Goal: Book appointment/travel/reservation

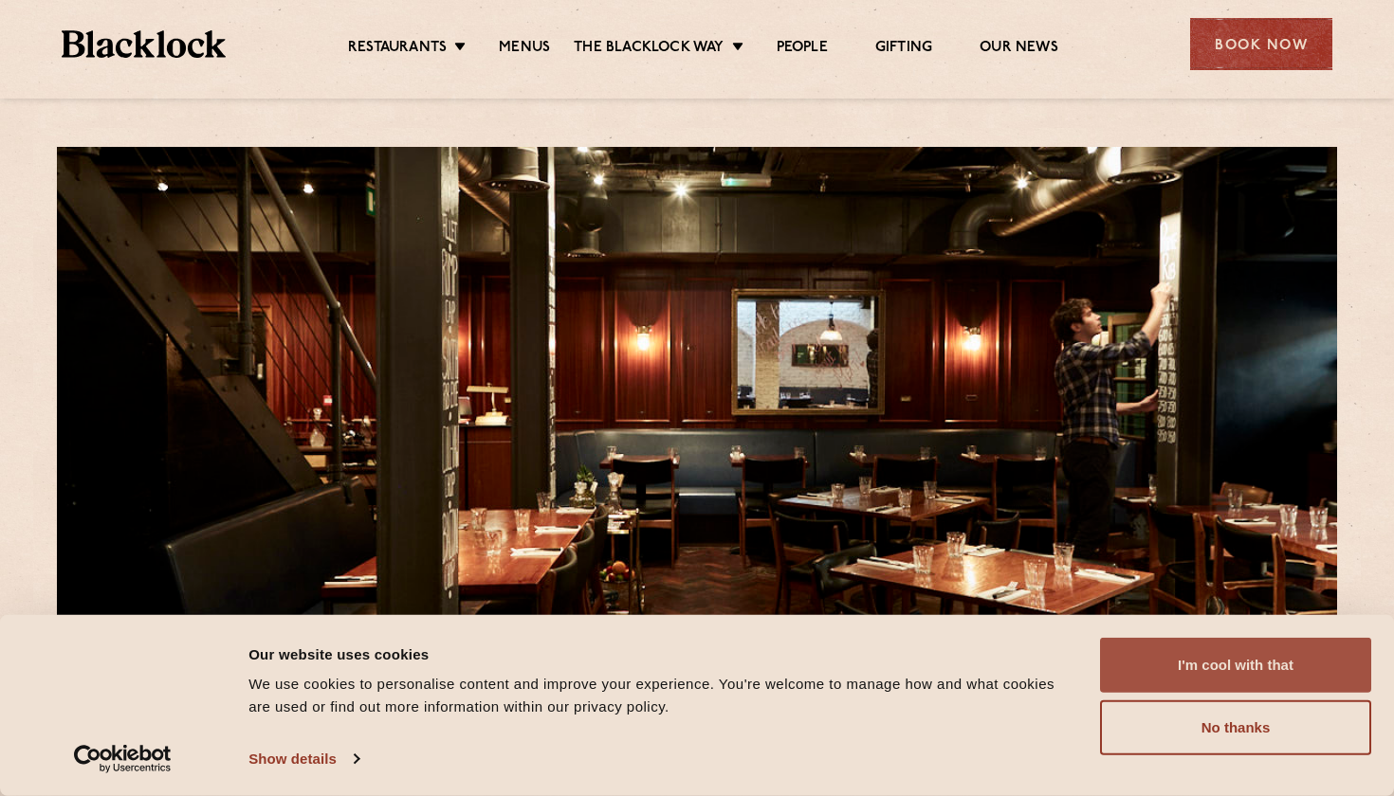
click at [1225, 671] on button "I'm cool with that" at bounding box center [1235, 665] width 271 height 55
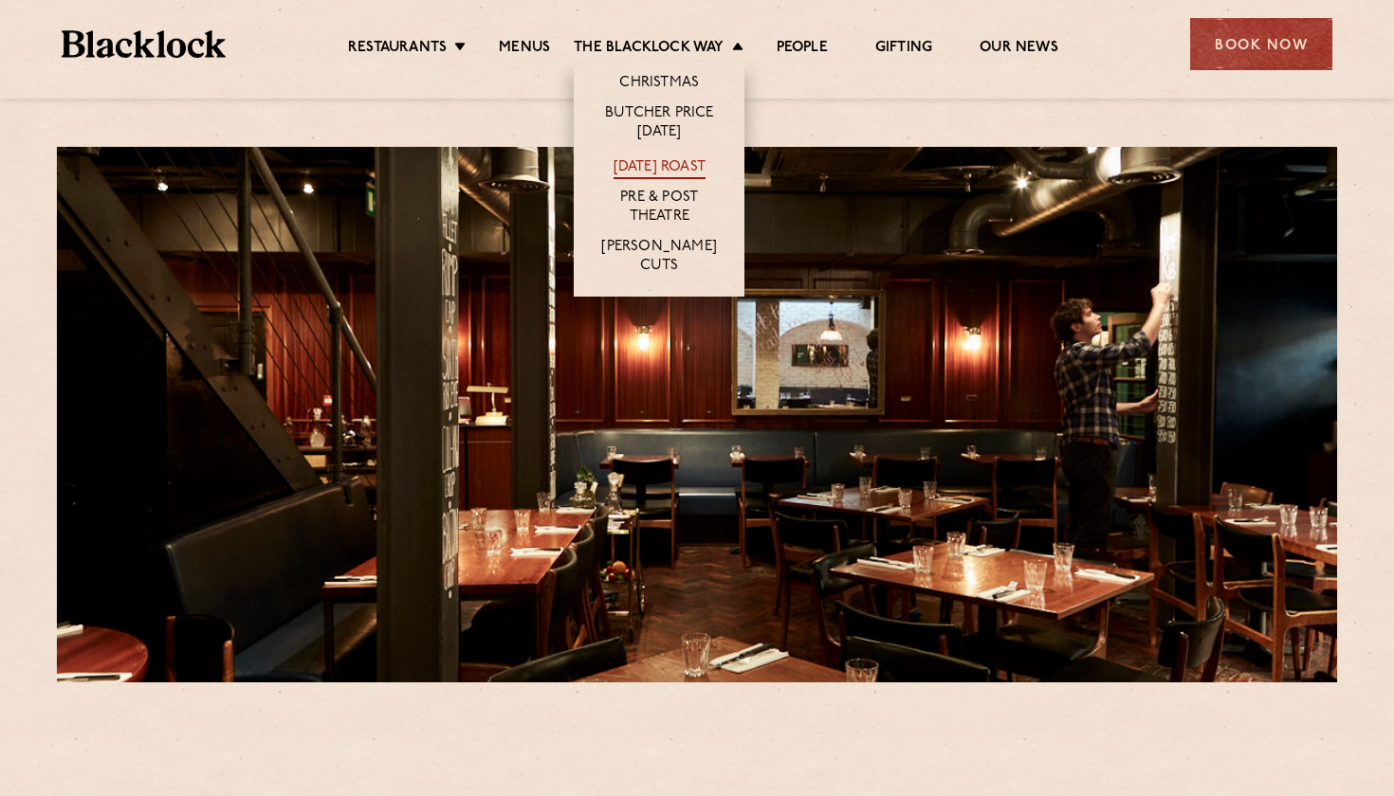
click at [661, 173] on link "[DATE] Roast" at bounding box center [659, 168] width 92 height 21
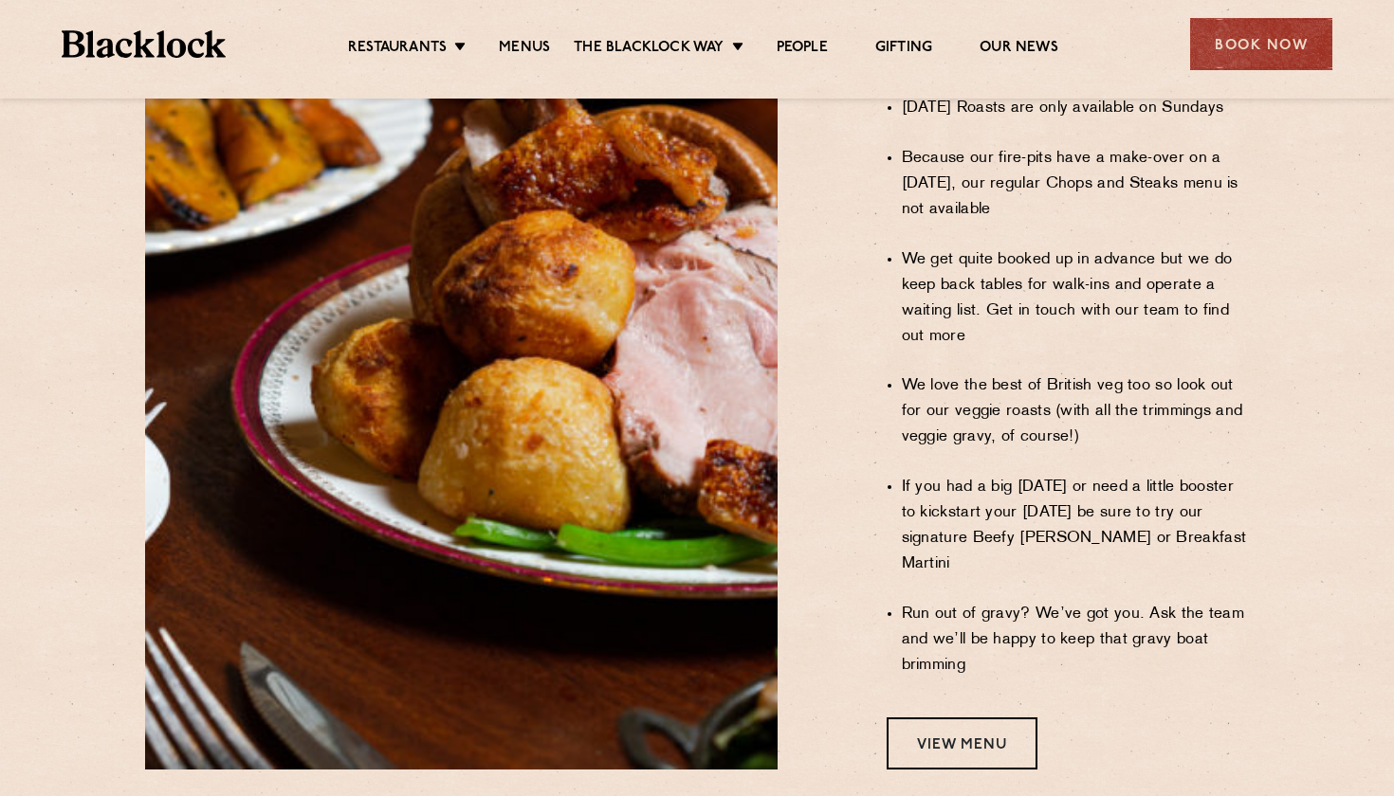
scroll to position [1393, 0]
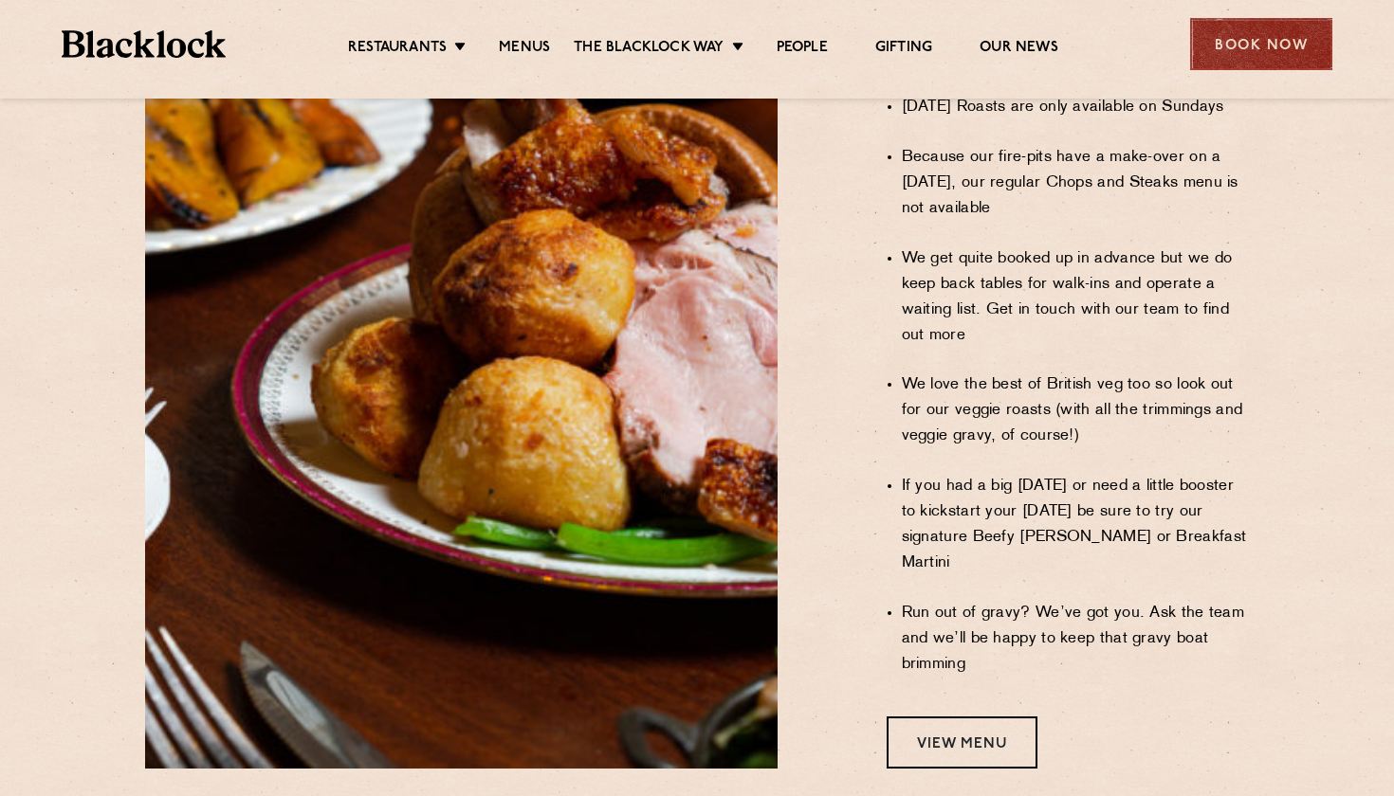
click at [1289, 37] on div "Book Now" at bounding box center [1261, 44] width 142 height 52
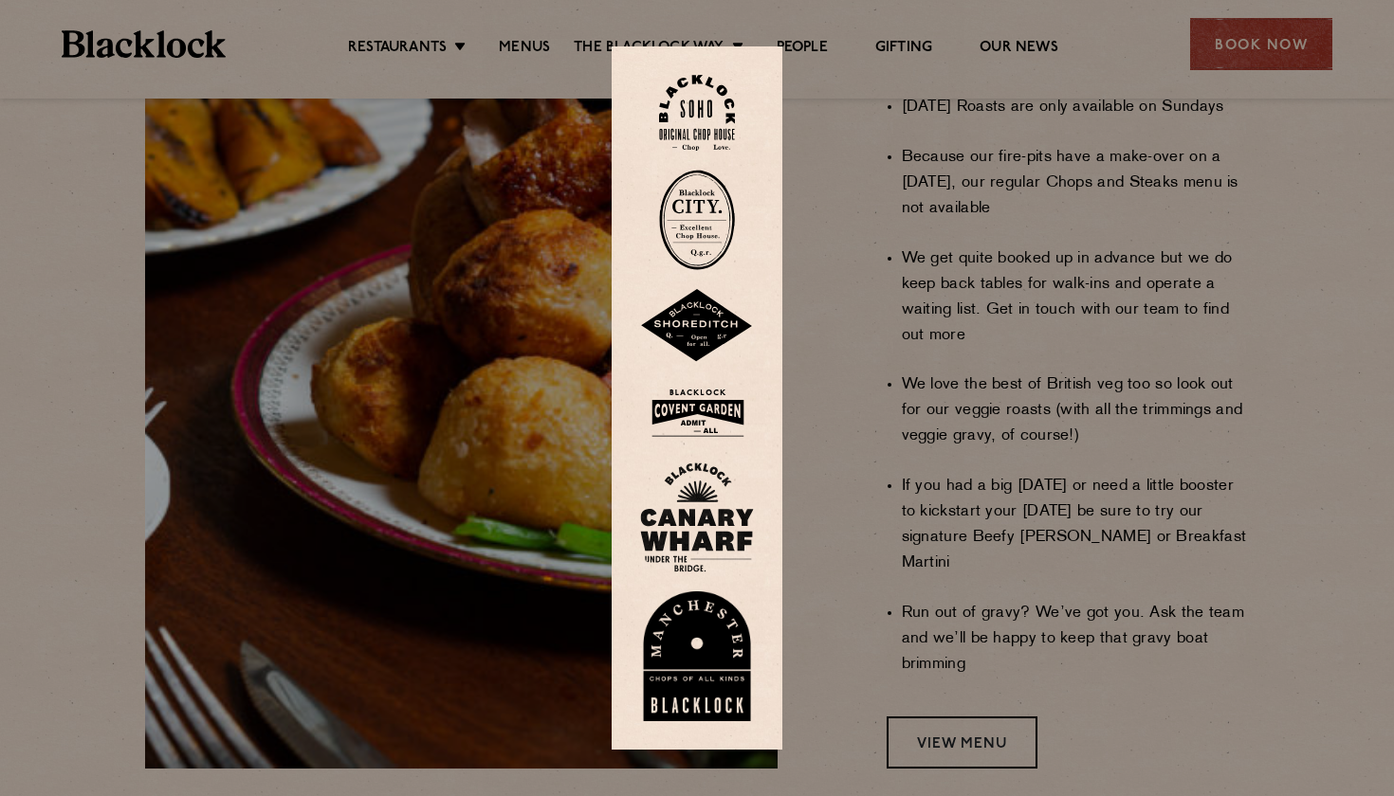
click at [717, 89] on img at bounding box center [697, 113] width 76 height 77
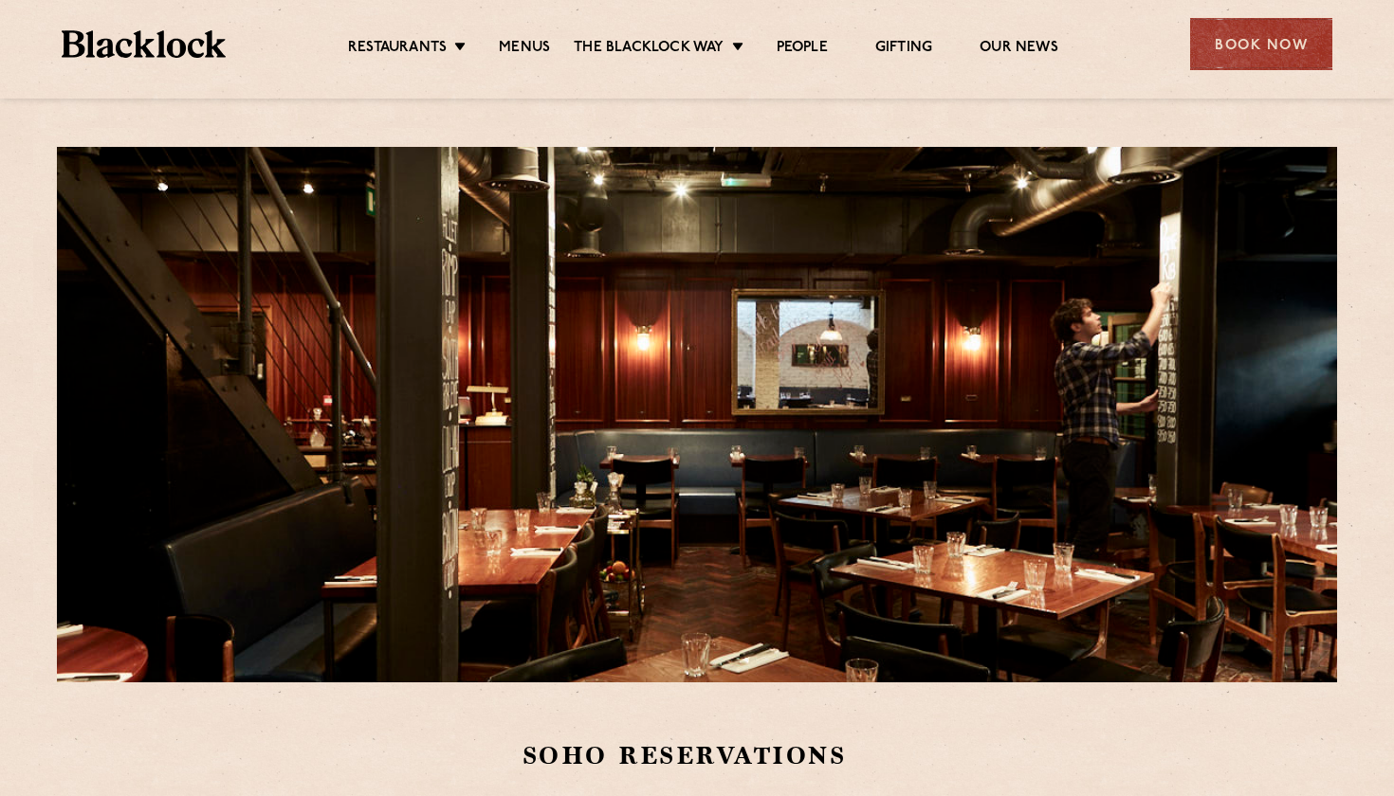
click at [549, 46] on li "Menus" at bounding box center [524, 49] width 99 height 21
click at [515, 44] on link "Menus" at bounding box center [524, 49] width 51 height 21
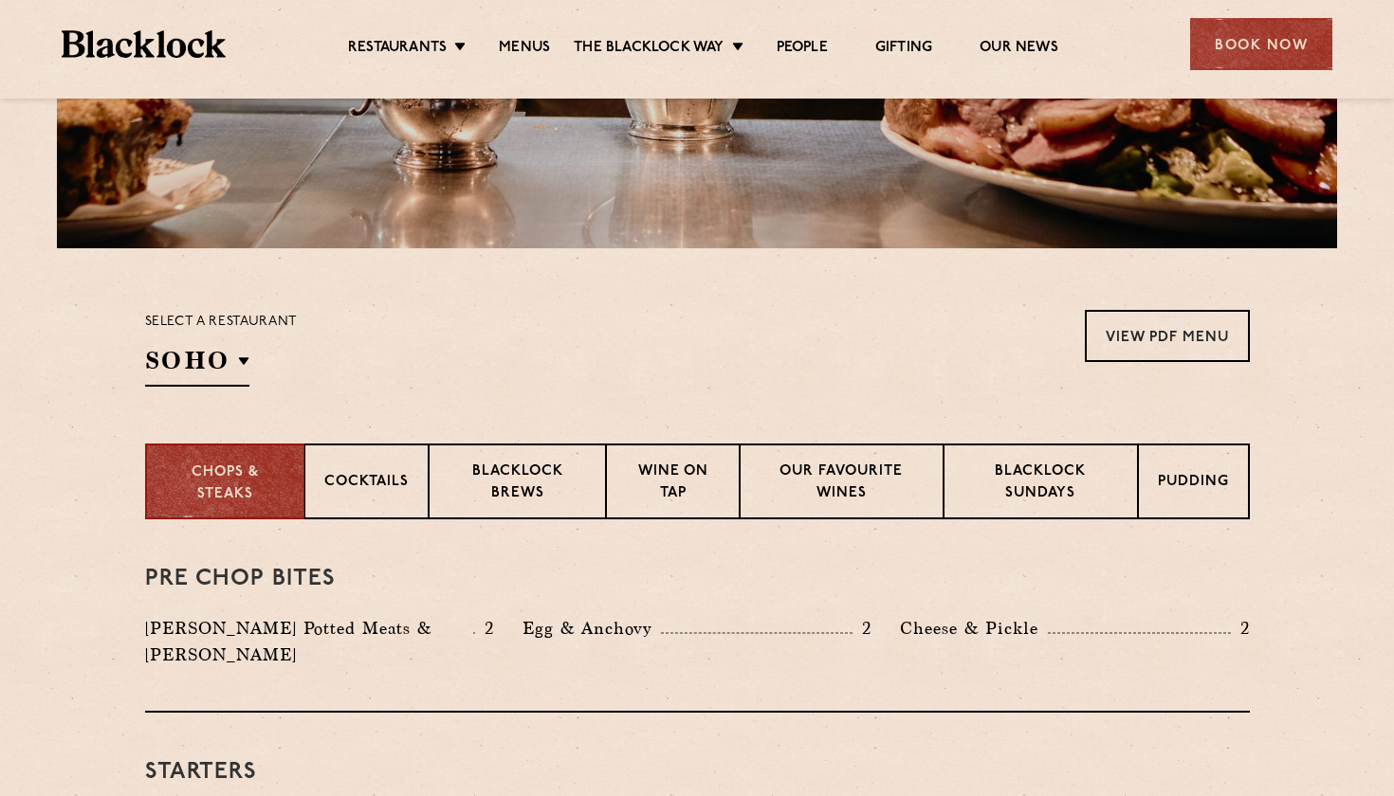
scroll to position [496, 0]
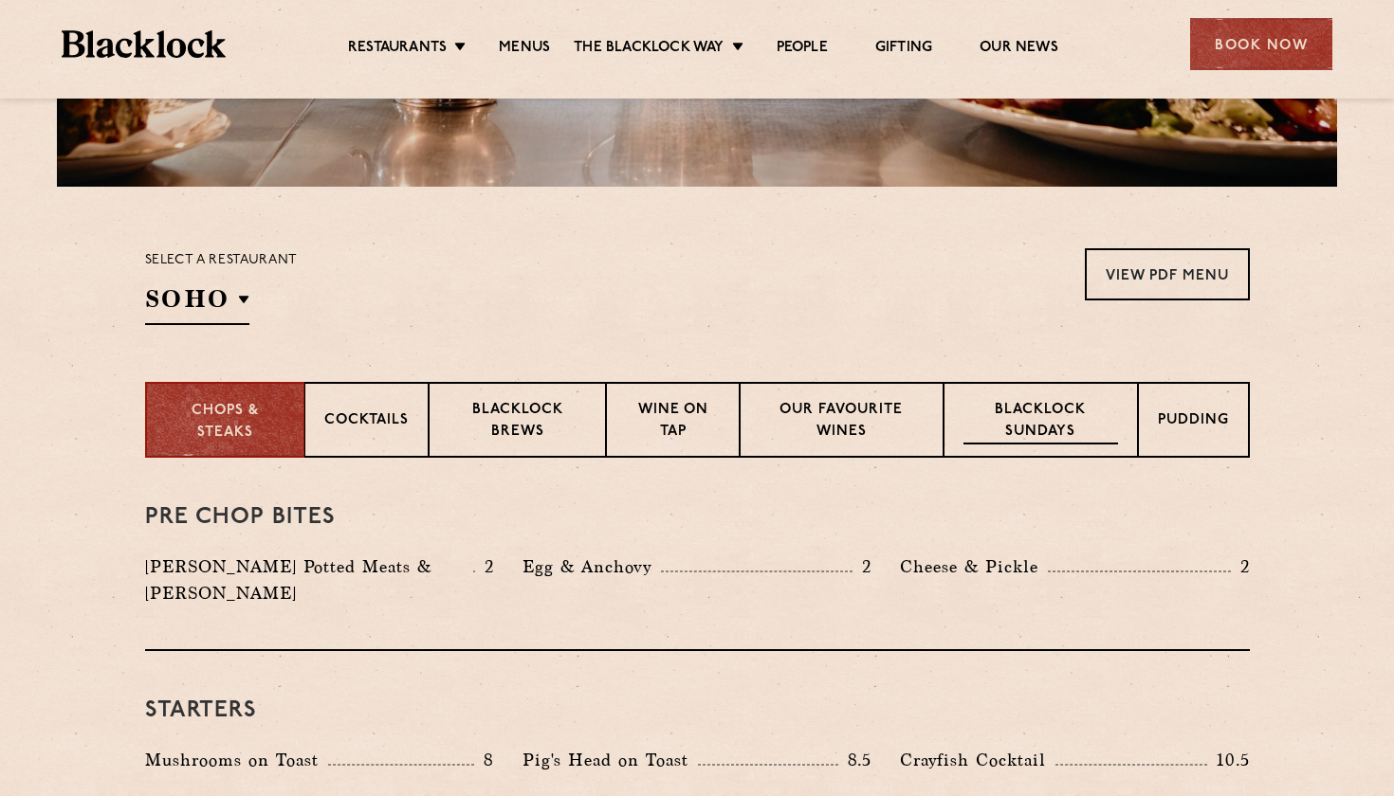
click at [1063, 410] on p "Blacklock Sundays" at bounding box center [1040, 422] width 154 height 45
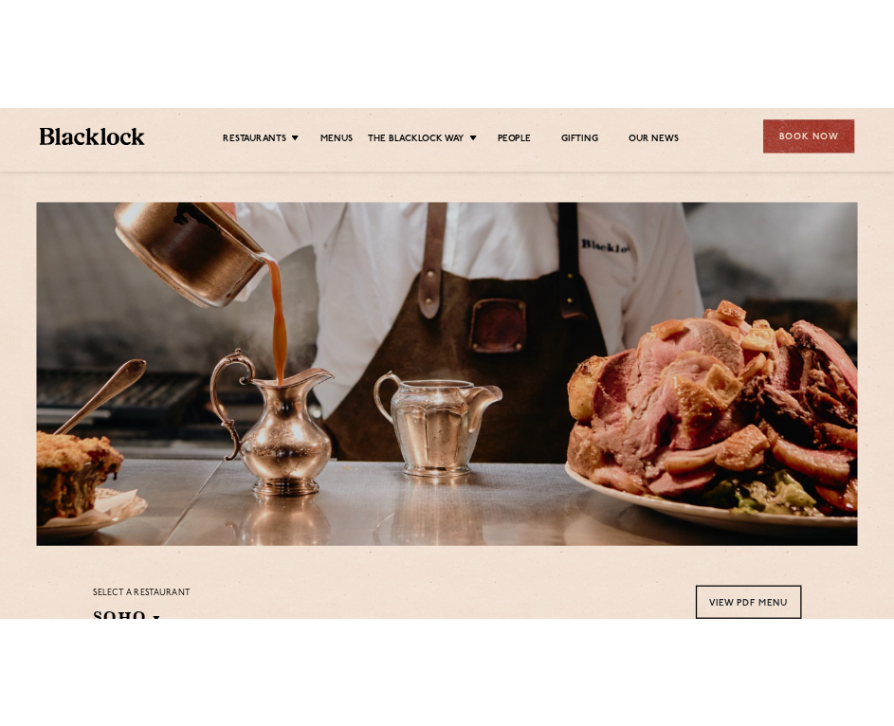
scroll to position [0, 0]
